Goal: Book appointment/travel/reservation

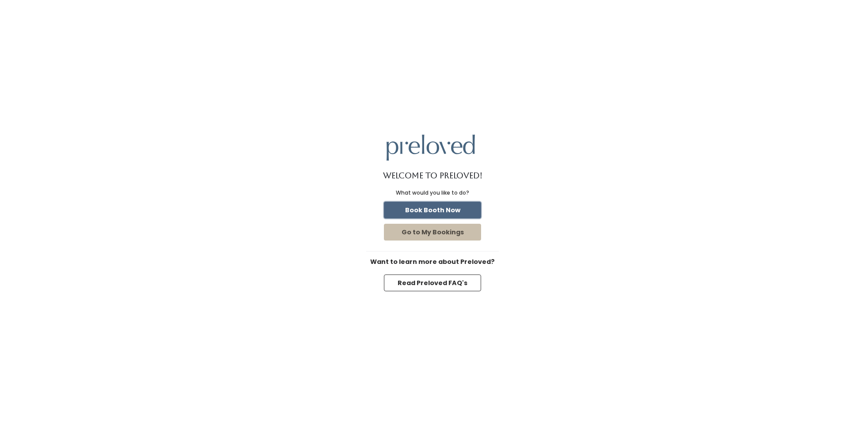
click at [446, 207] on button "Book Booth Now" at bounding box center [432, 210] width 97 height 17
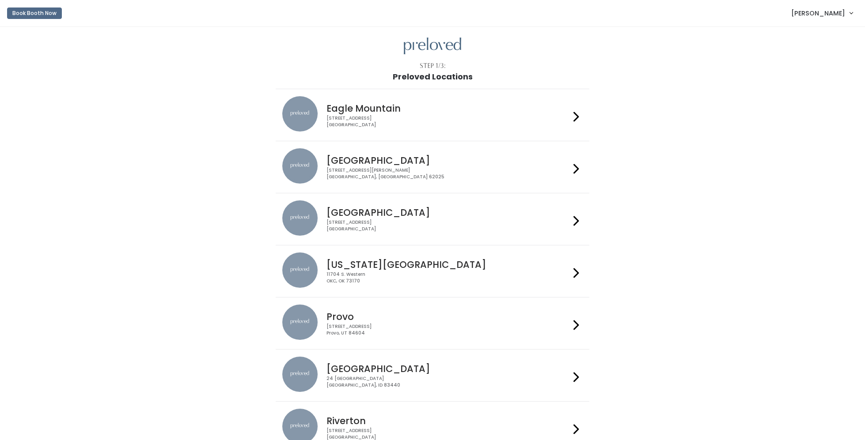
click at [366, 108] on h4 "Eagle Mountain" at bounding box center [447, 108] width 243 height 10
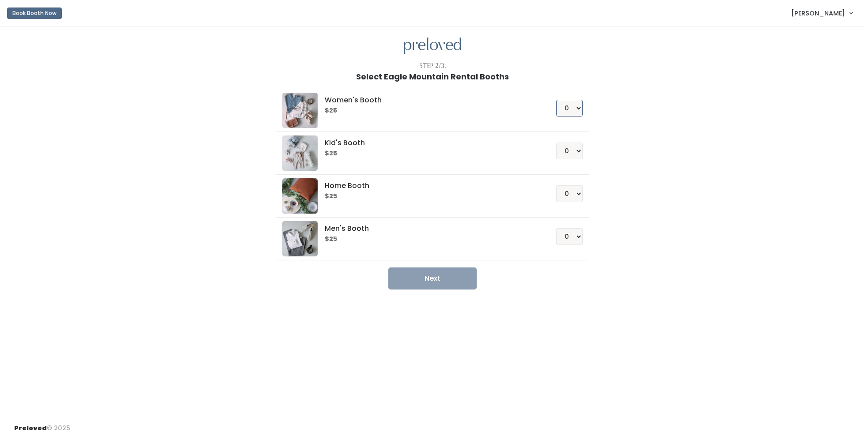
click at [581, 109] on select "0 1 2 3 4" at bounding box center [569, 108] width 26 height 17
select select "1"
click at [556, 100] on select "0 1 2 3 4" at bounding box center [569, 108] width 26 height 17
click at [438, 280] on button "Next" at bounding box center [432, 279] width 88 height 22
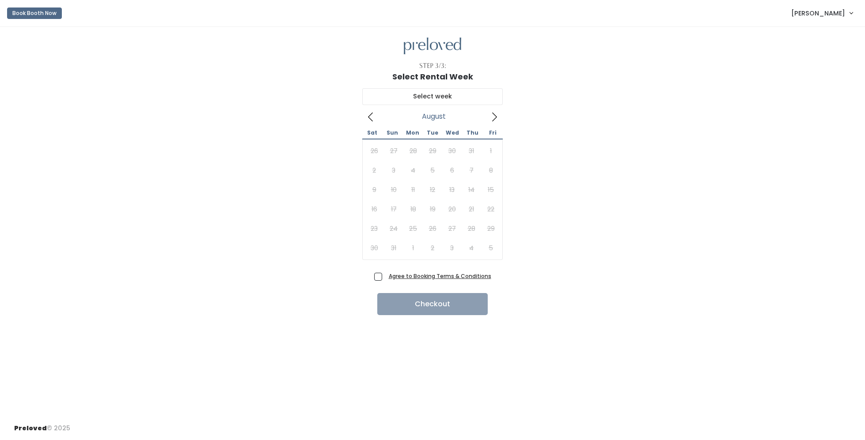
click at [495, 116] on icon at bounding box center [494, 117] width 10 height 10
type input "September 6 to September 12"
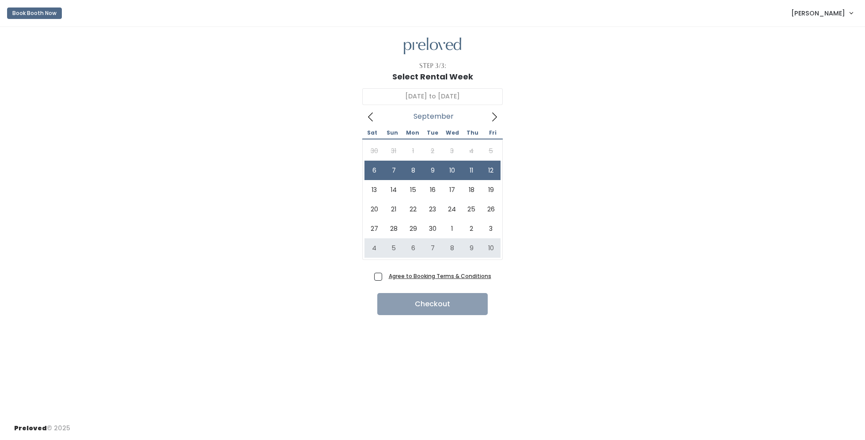
click at [385, 276] on span "Agree to Booking Terms & Conditions" at bounding box center [438, 276] width 106 height 9
click at [385, 276] on input "Agree to Booking Terms & Conditions" at bounding box center [388, 275] width 6 height 6
checkbox input "true"
click at [430, 302] on button "Checkout" at bounding box center [432, 304] width 110 height 22
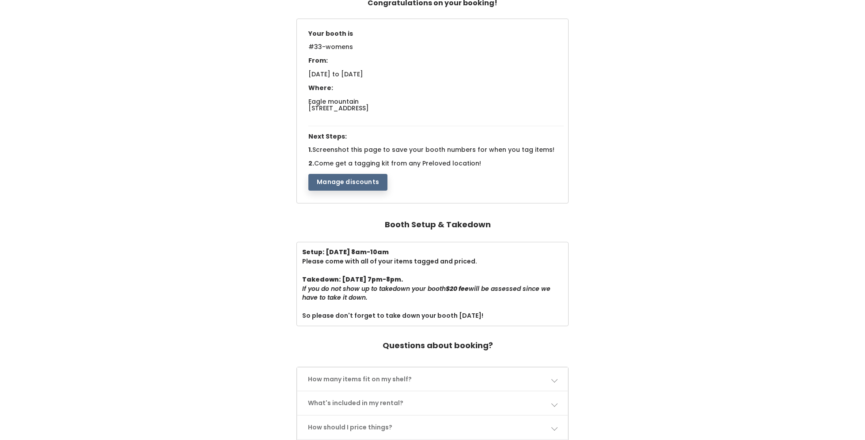
scroll to position [73, 0]
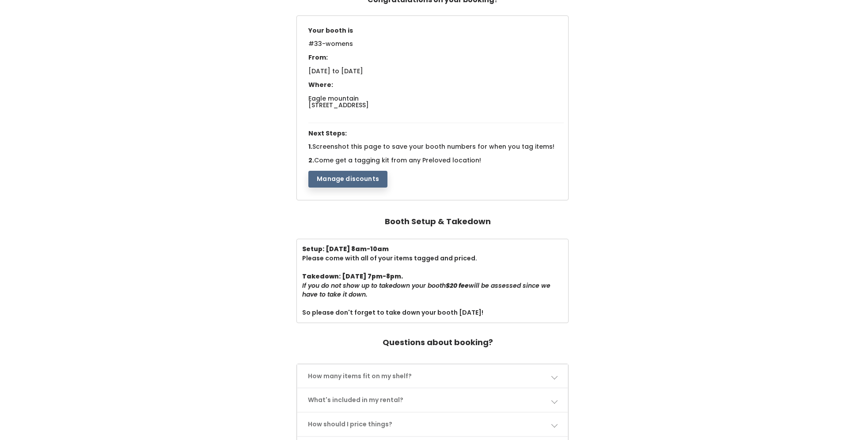
click at [347, 176] on button "Manage discounts" at bounding box center [347, 179] width 79 height 17
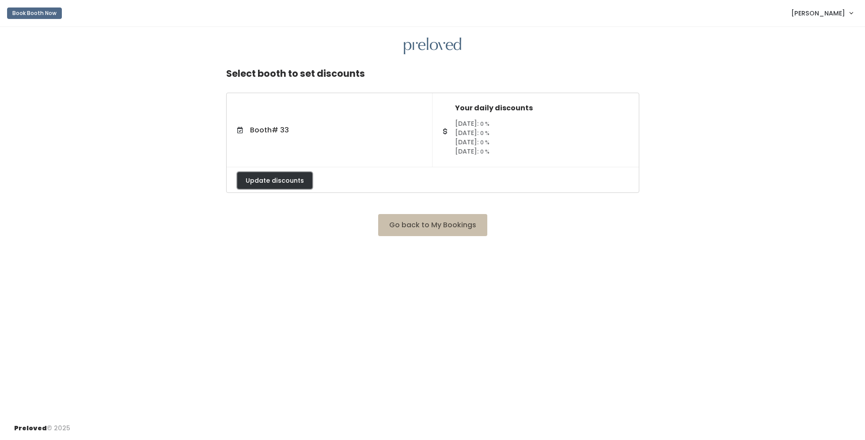
click at [288, 180] on button "Update discounts" at bounding box center [274, 180] width 75 height 17
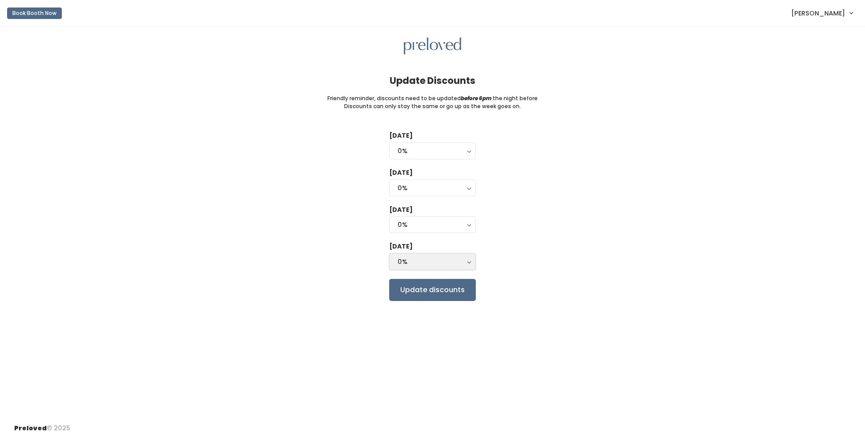
click at [454, 265] on div "0%" at bounding box center [432, 262] width 70 height 10
click at [426, 319] on link "50%" at bounding box center [432, 314] width 86 height 16
select select "50%"
click at [429, 229] on div "0%" at bounding box center [432, 225] width 70 height 10
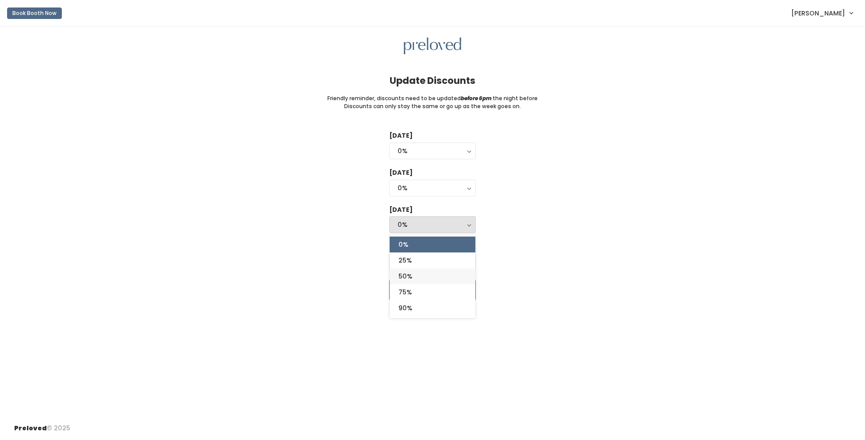
click at [414, 277] on link "50%" at bounding box center [432, 276] width 86 height 16
select select "50%"
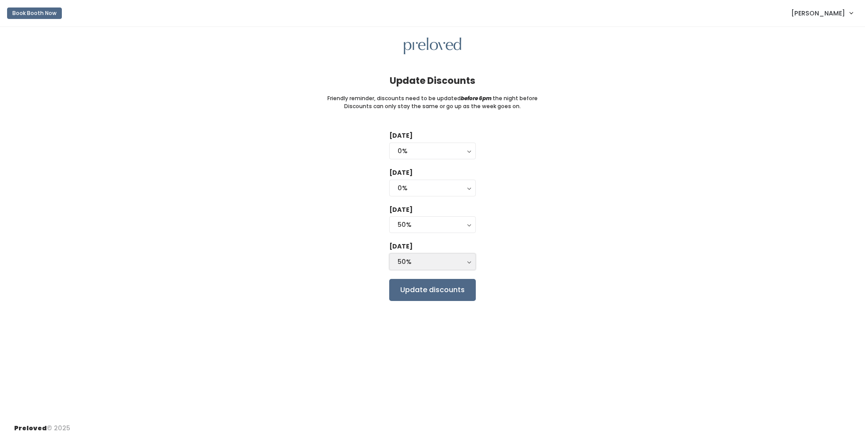
click at [425, 261] on div "50%" at bounding box center [432, 262] width 70 height 10
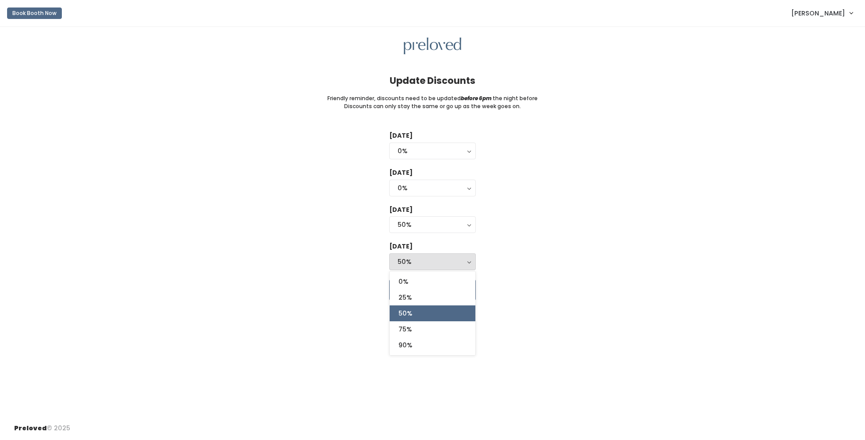
click at [412, 313] on link "50%" at bounding box center [432, 314] width 86 height 16
select select "50%"
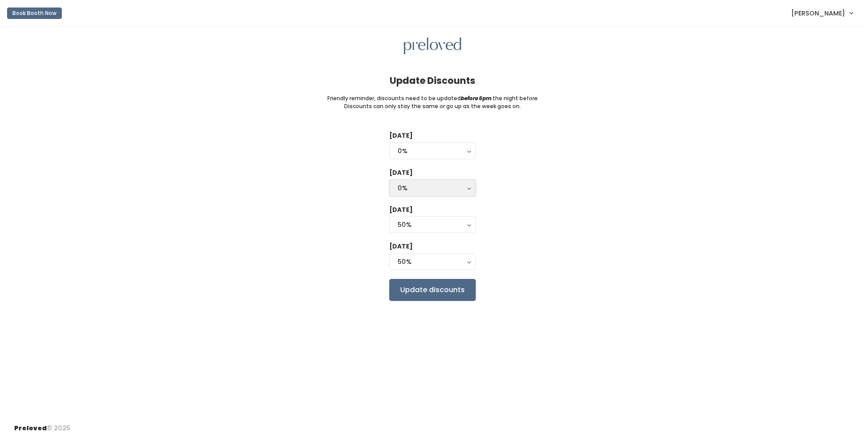
click at [441, 187] on div "0%" at bounding box center [432, 188] width 70 height 10
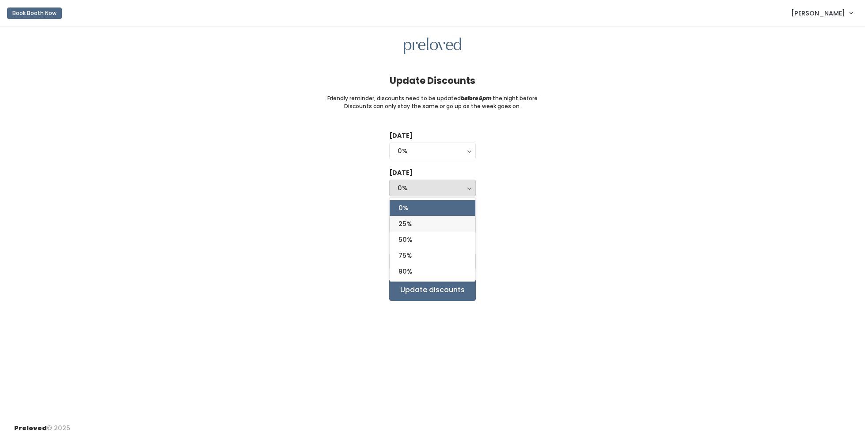
click at [420, 219] on link "25%" at bounding box center [432, 224] width 86 height 16
select select "25%"
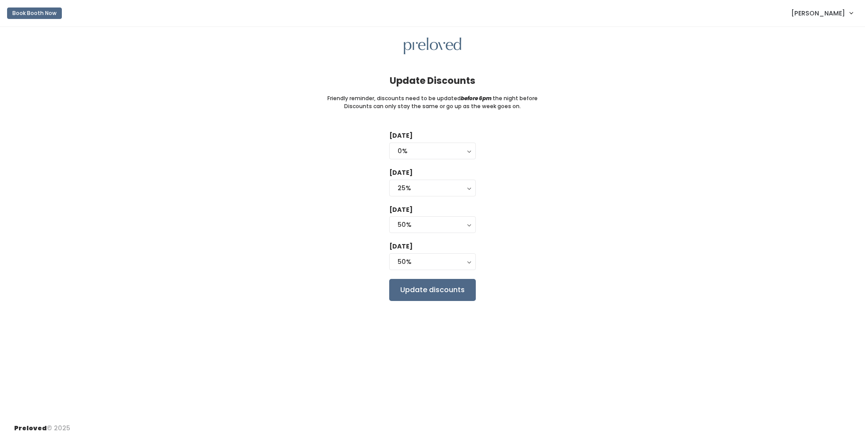
click at [334, 208] on div "Tuesday 0% 25% 50% 75% 90% 0% Wednesday 0% 25% 50% 75% 90% 25% 0% 25% 50% 75% 9…" at bounding box center [432, 216] width 836 height 170
click at [435, 290] on input "Update discounts" at bounding box center [432, 290] width 87 height 22
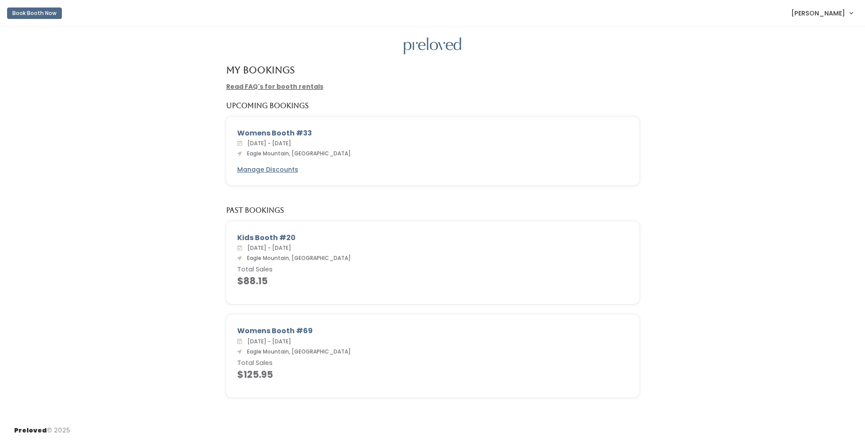
scroll to position [0, 0]
click at [290, 84] on link "Read FAQ's for booth rentals" at bounding box center [274, 86] width 97 height 9
